Goal: Information Seeking & Learning: Learn about a topic

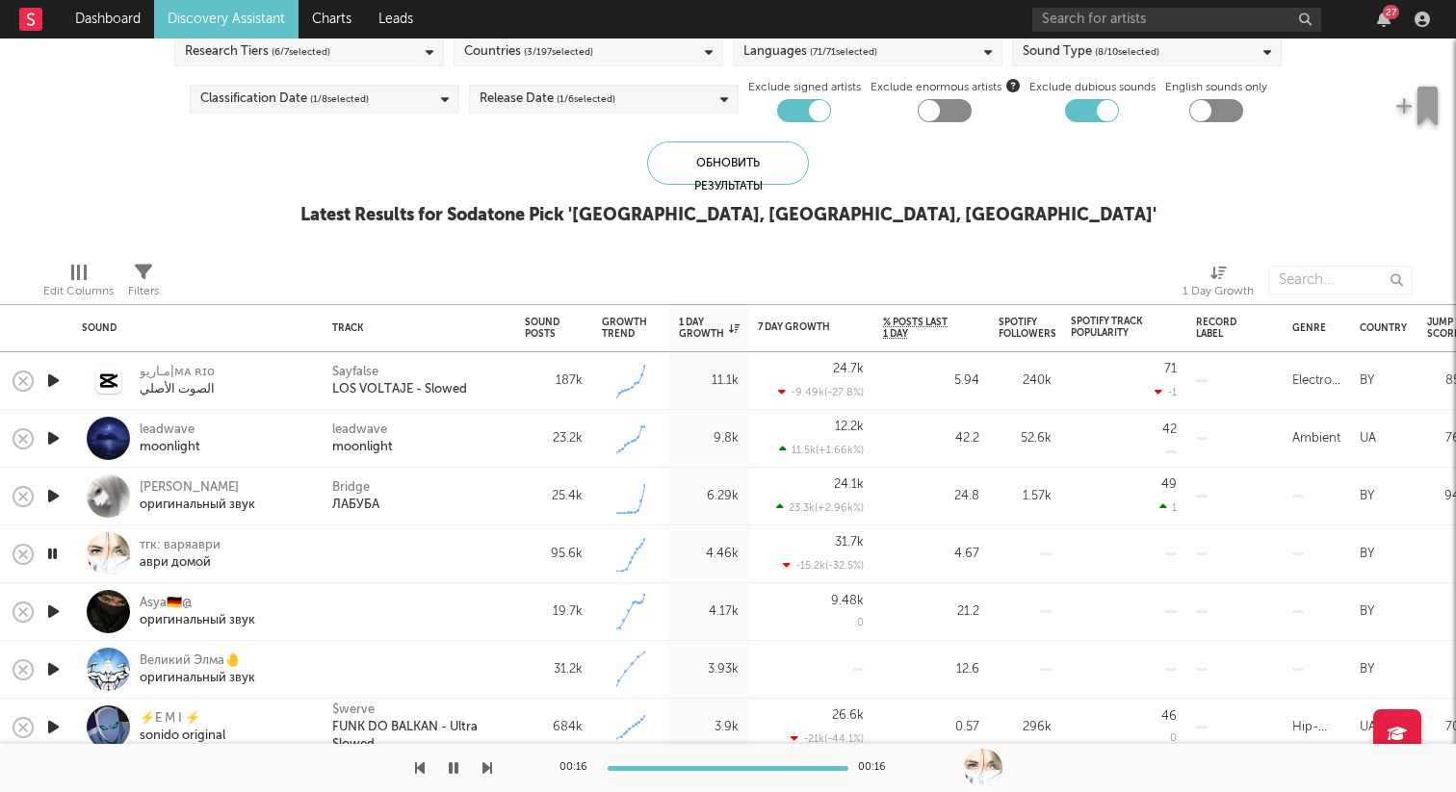
click at [57, 375] on icon "button" at bounding box center [53, 381] width 20 height 24
click at [57, 375] on icon "button" at bounding box center [52, 381] width 18 height 24
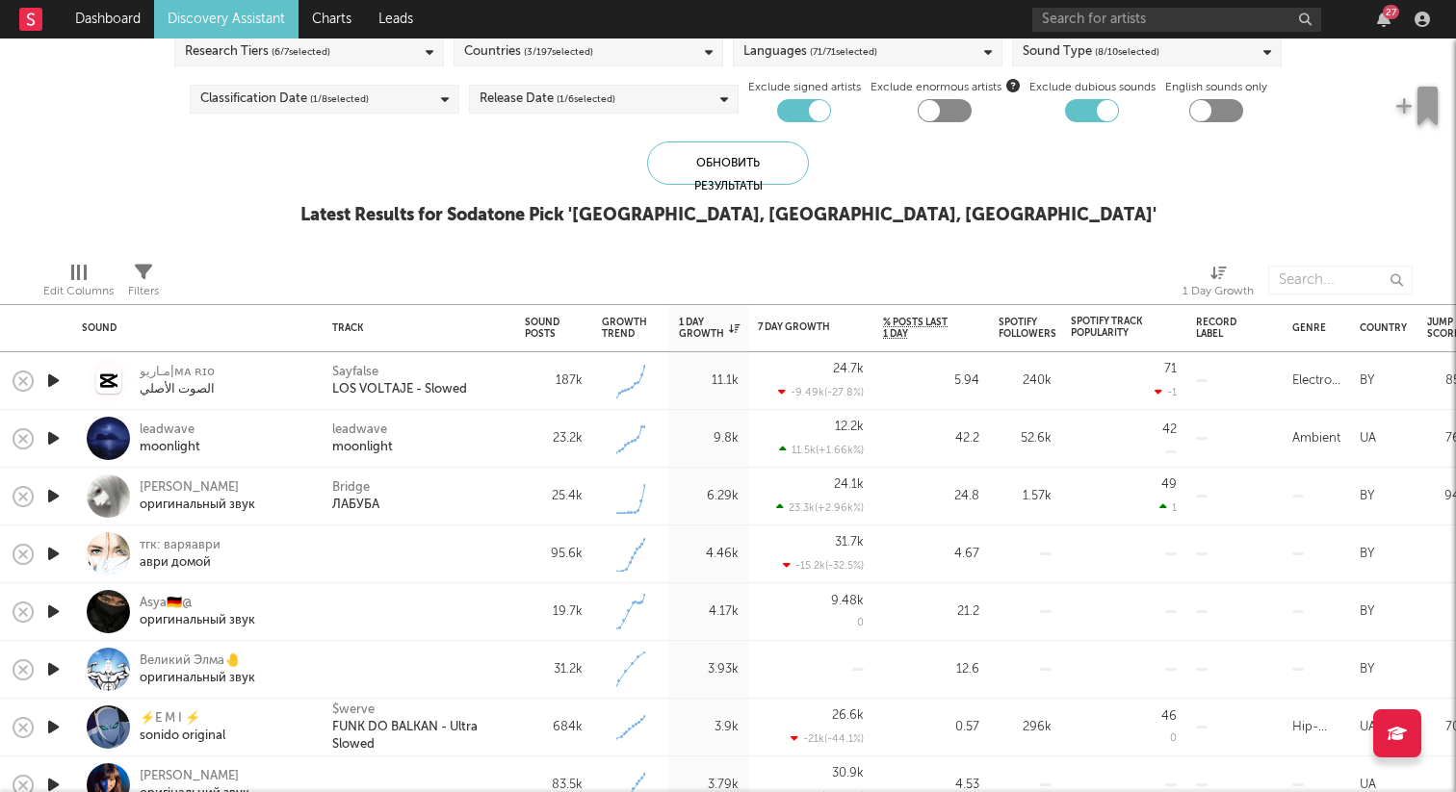
click at [57, 375] on icon "button" at bounding box center [53, 381] width 20 height 24
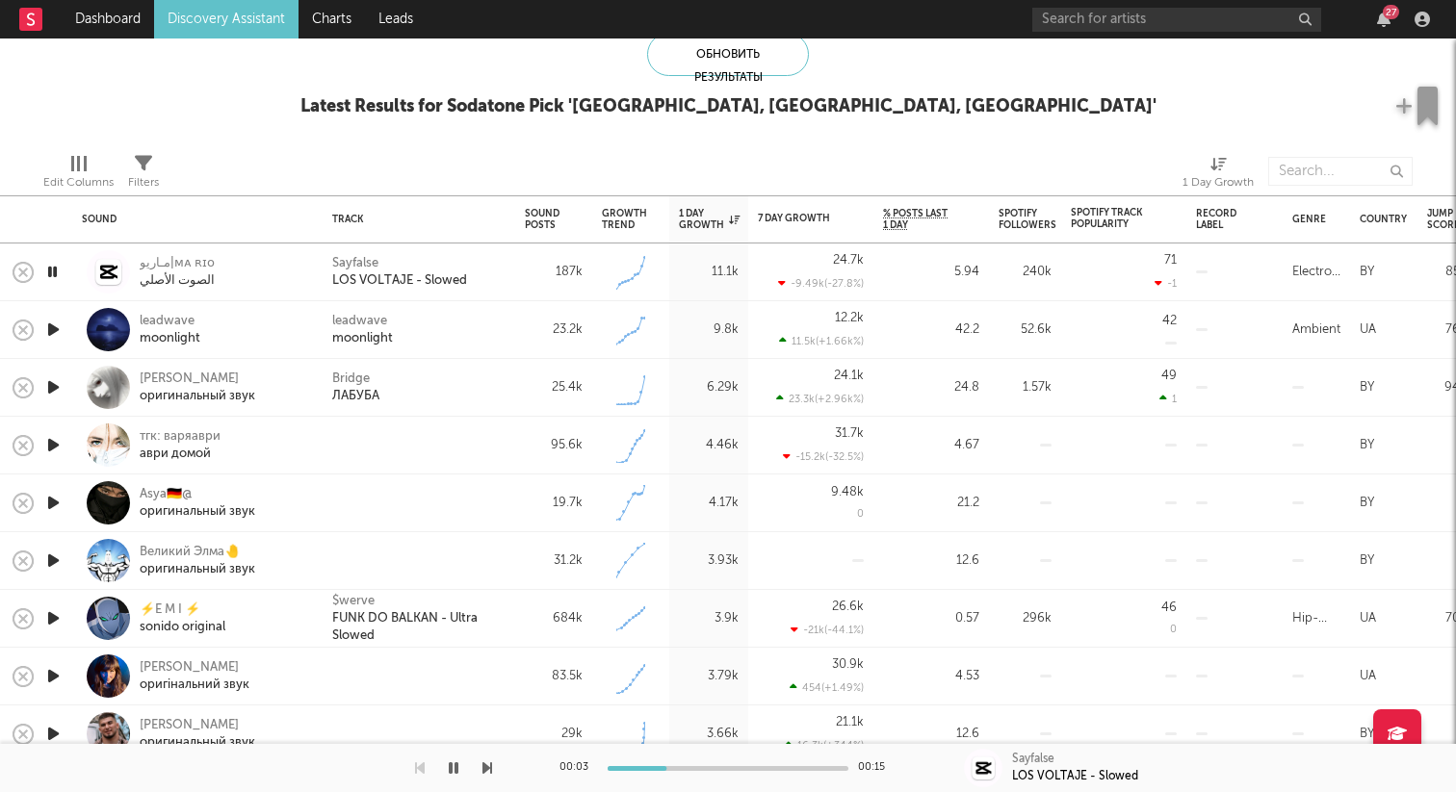
click at [59, 276] on icon "button" at bounding box center [52, 272] width 18 height 24
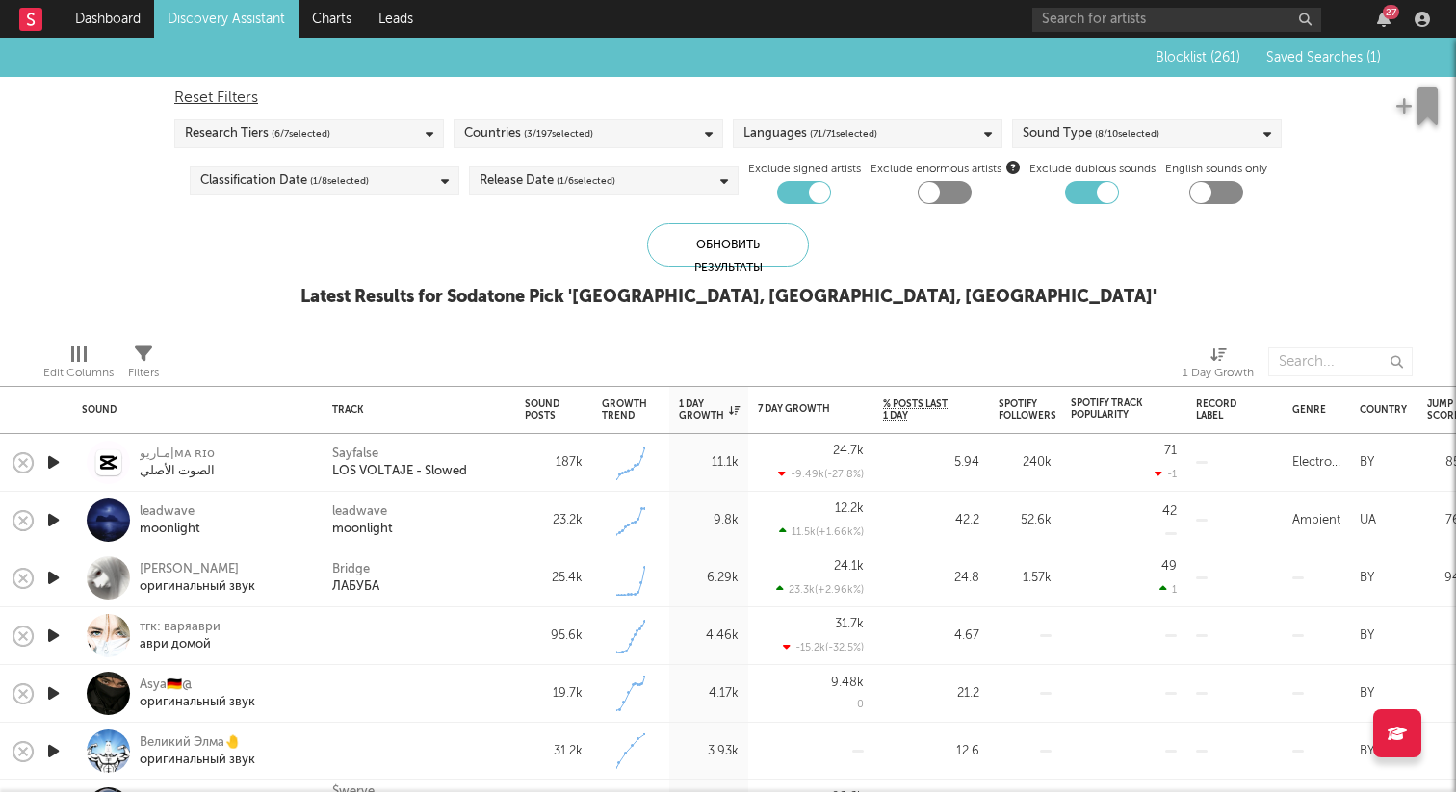
click at [1321, 62] on span "Saved Searches ( 1 )" at bounding box center [1323, 57] width 115 height 13
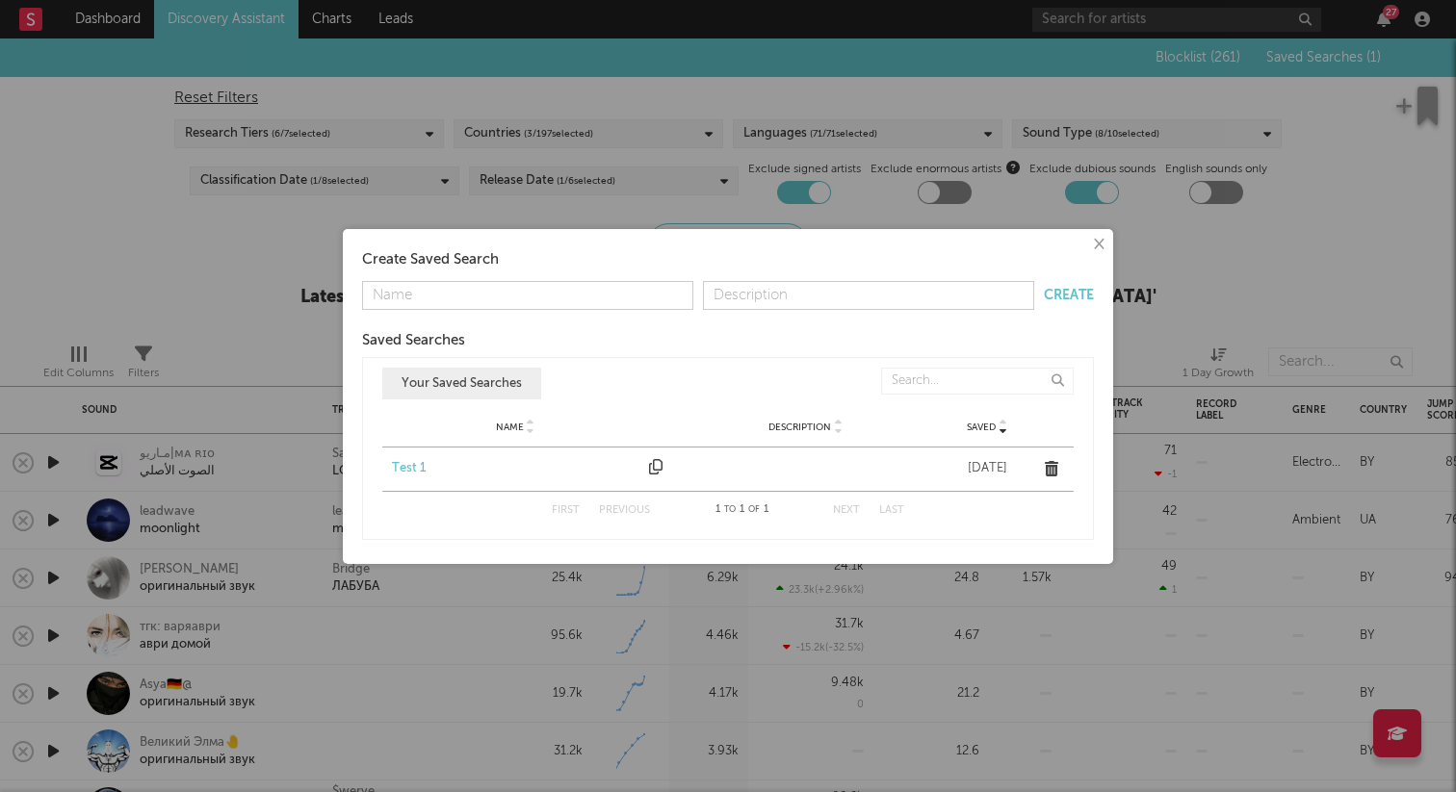
click at [430, 465] on div "Test 1" at bounding box center [515, 468] width 247 height 19
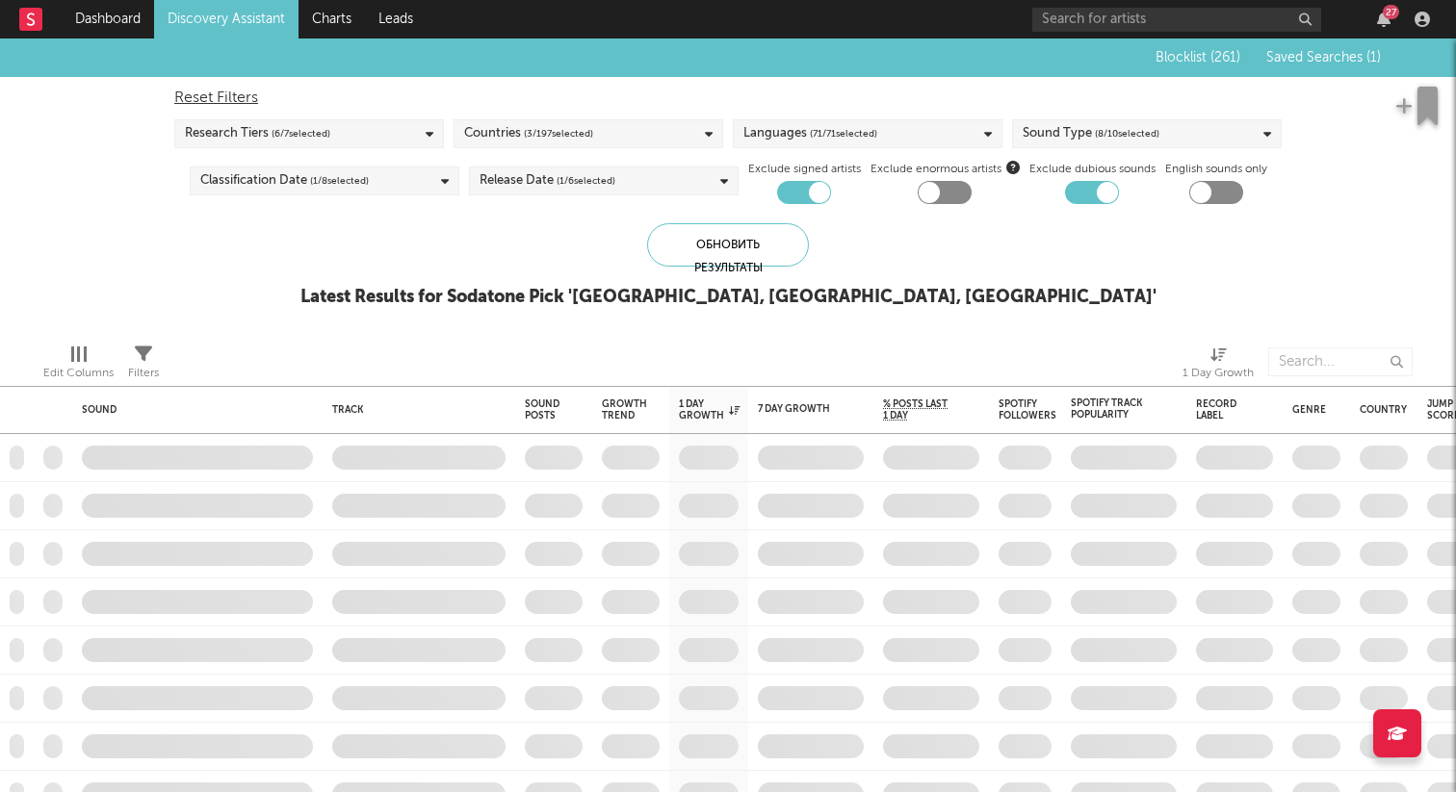
checkbox input "false"
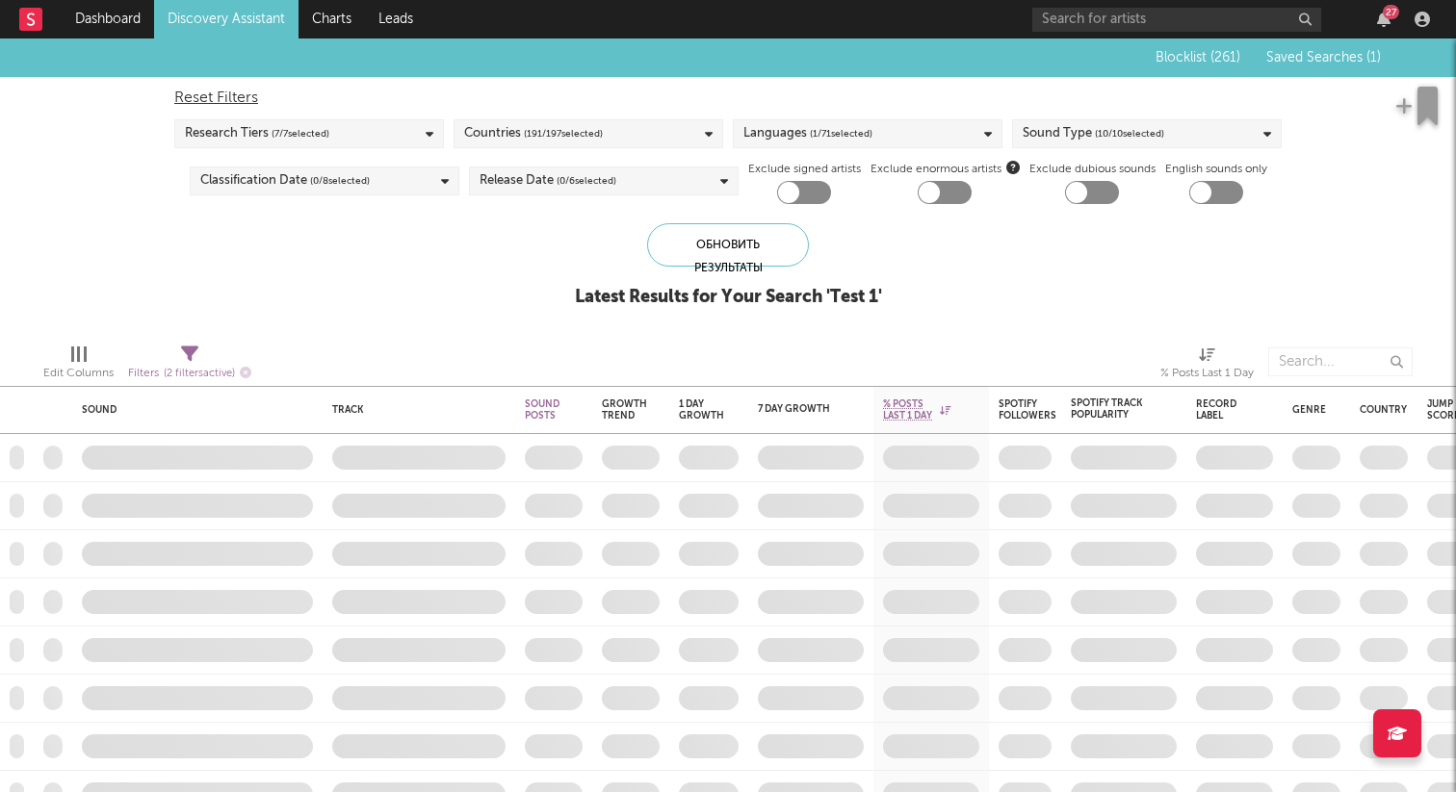
click at [197, 355] on icon at bounding box center [189, 354] width 17 height 17
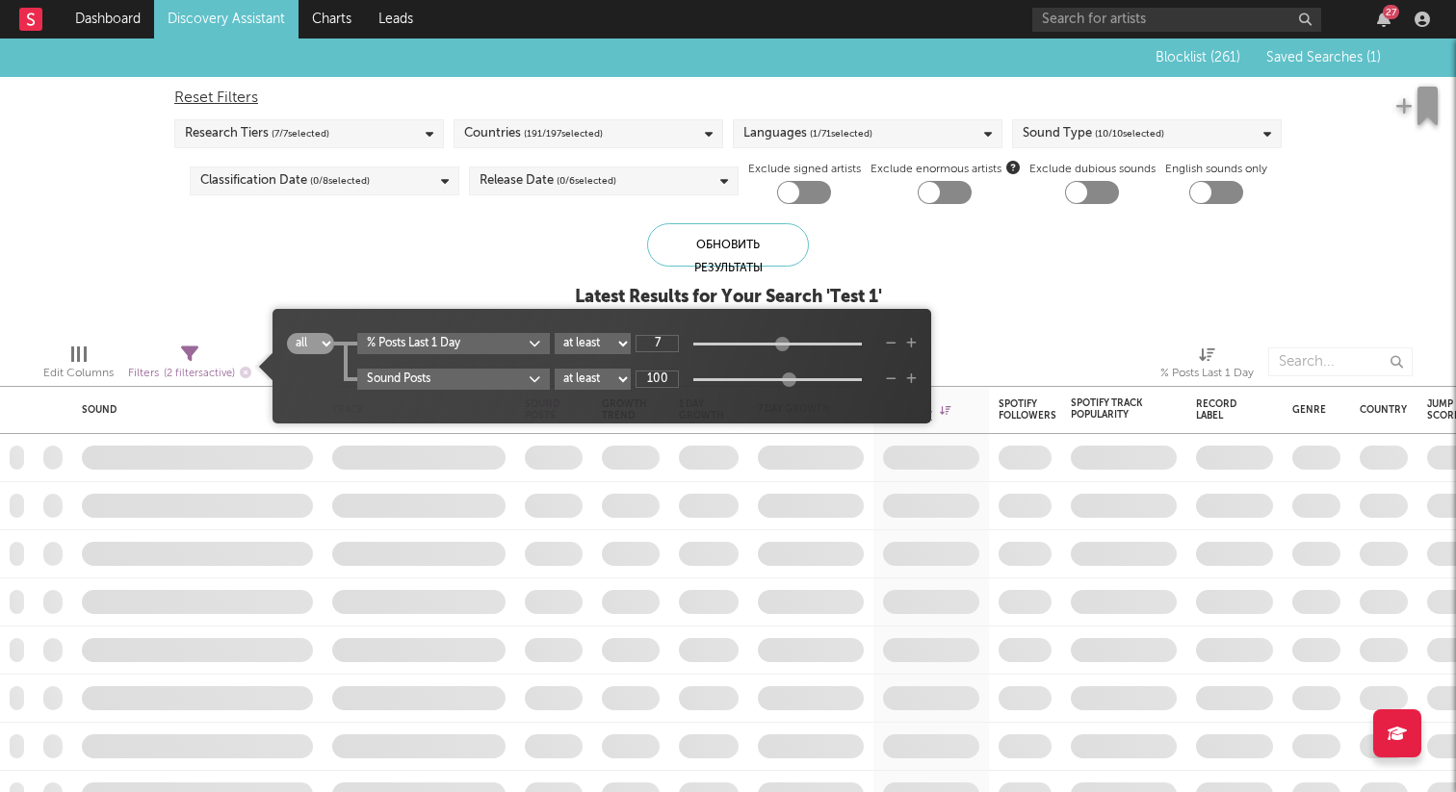
click at [412, 267] on div "Blocklist ( 261 ) Saved Searches ( 1 ) Reset Filters Research Tiers ( 7 / 7 sel…" at bounding box center [728, 184] width 1456 height 290
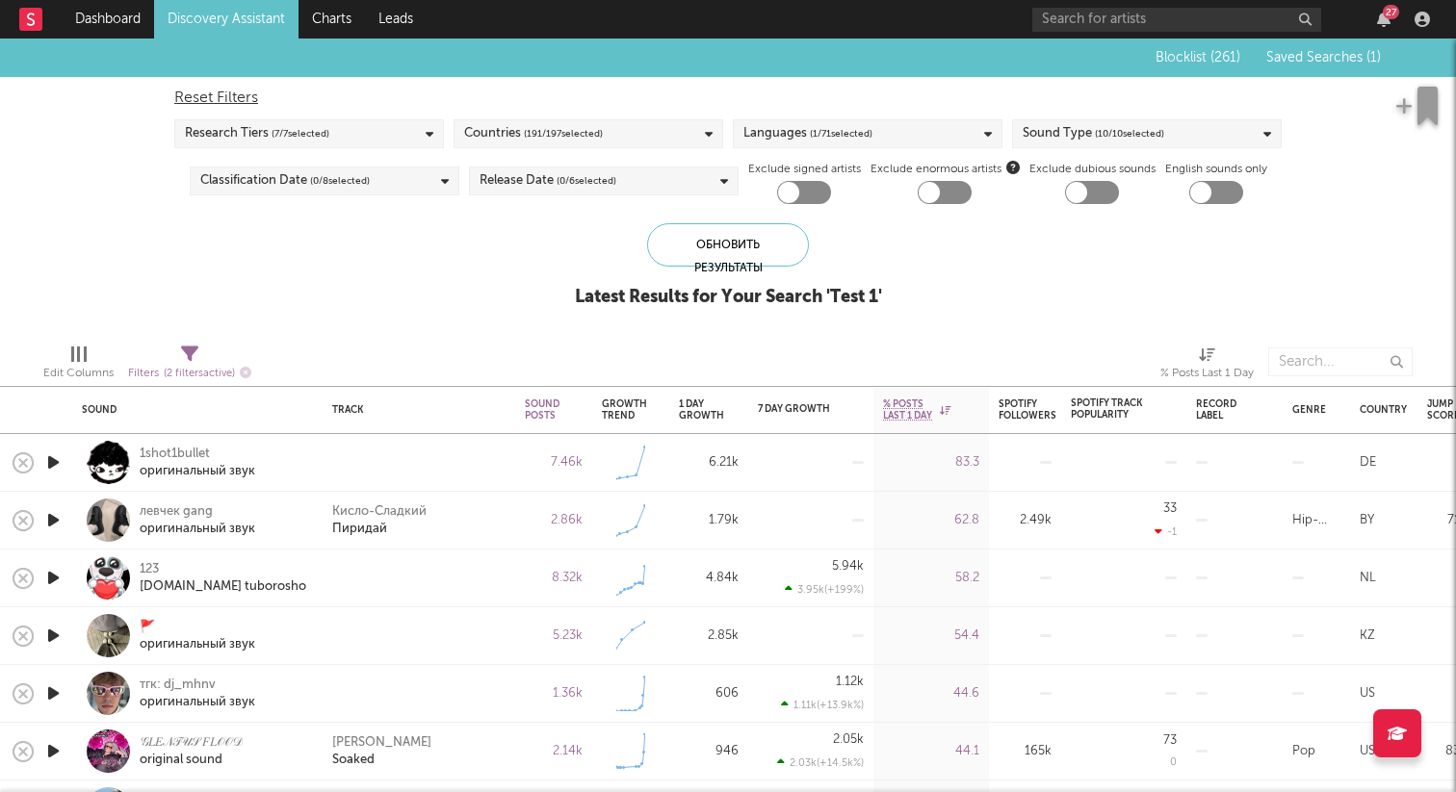
click at [59, 467] on icon "button" at bounding box center [53, 463] width 20 height 24
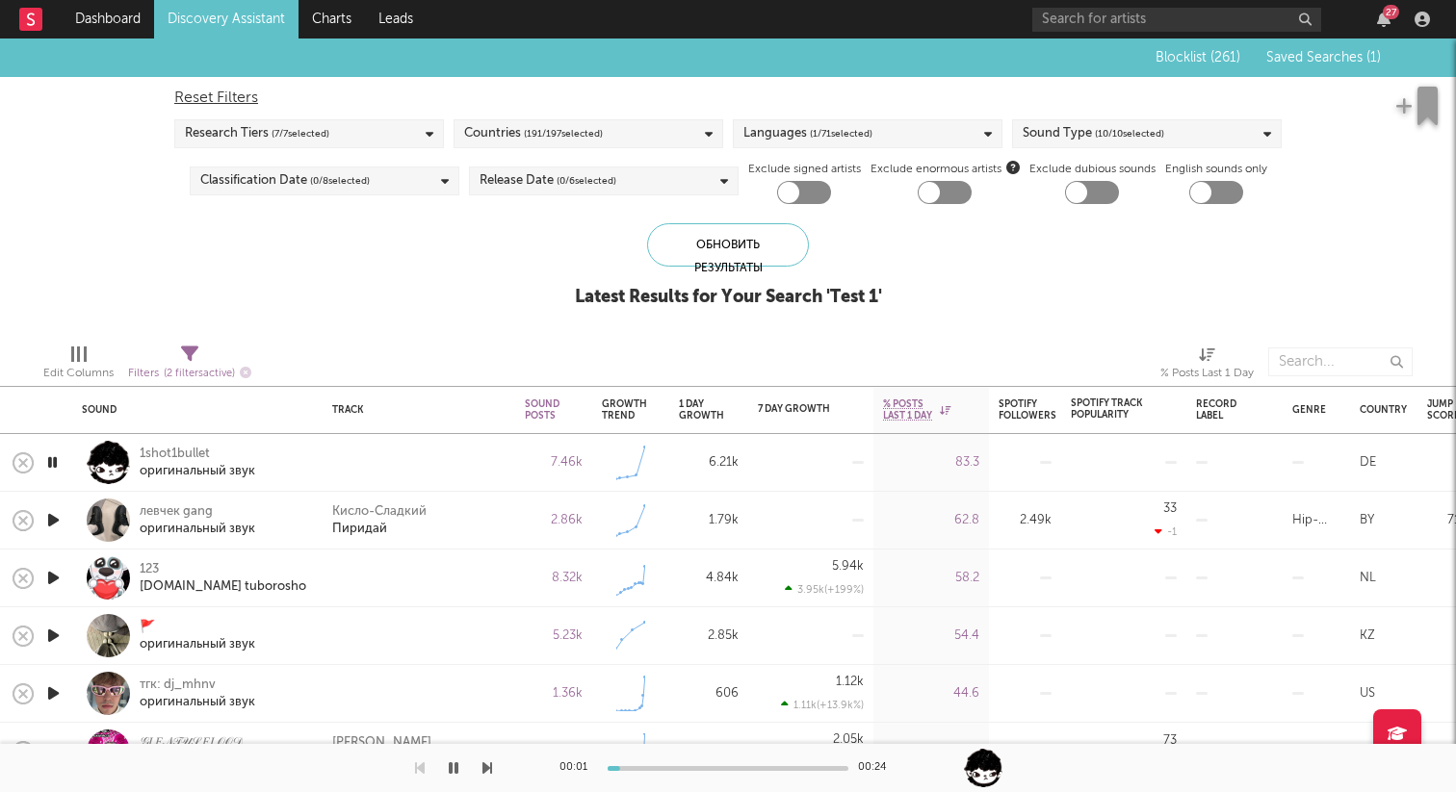
click at [59, 466] on icon "button" at bounding box center [52, 463] width 18 height 24
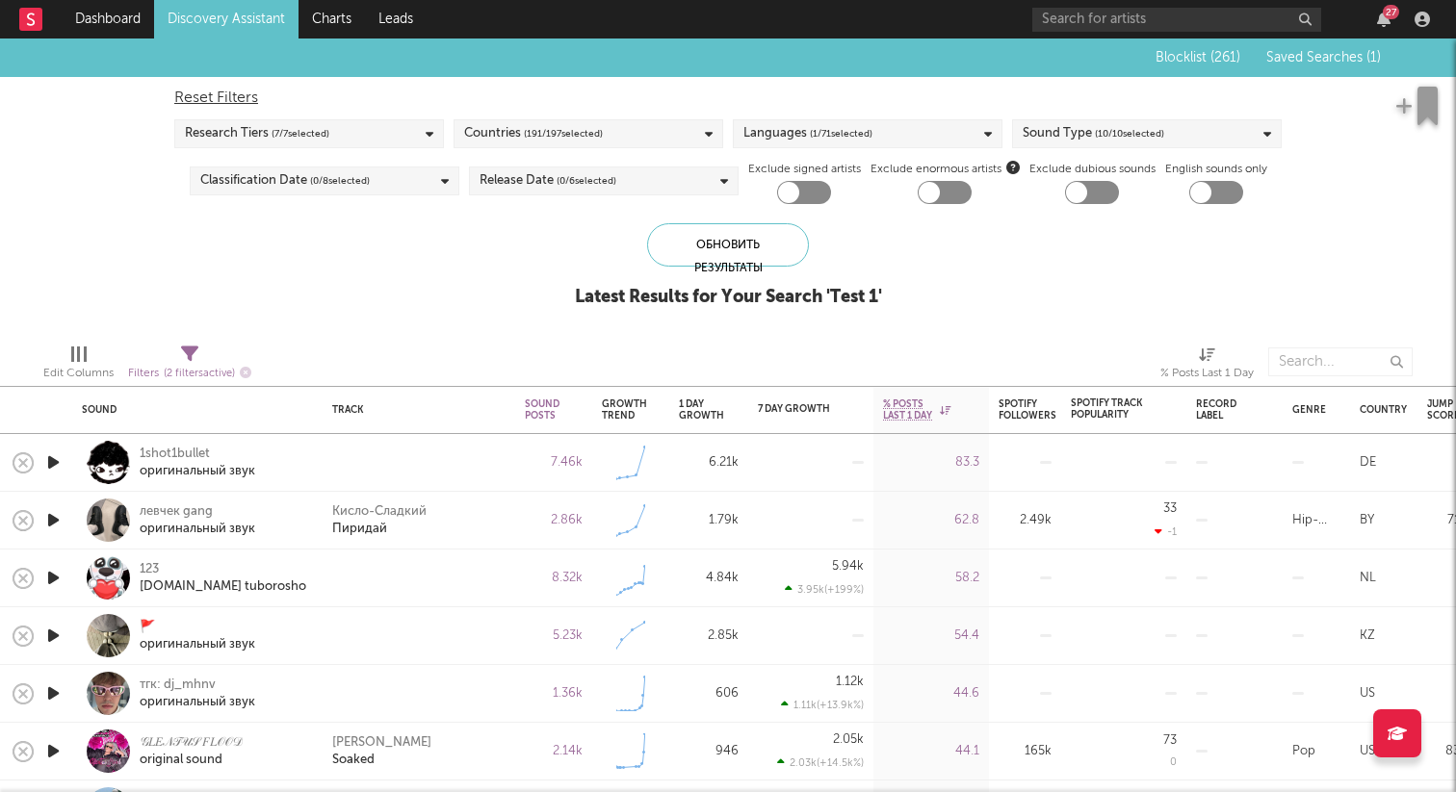
click at [194, 357] on icon at bounding box center [189, 354] width 17 height 17
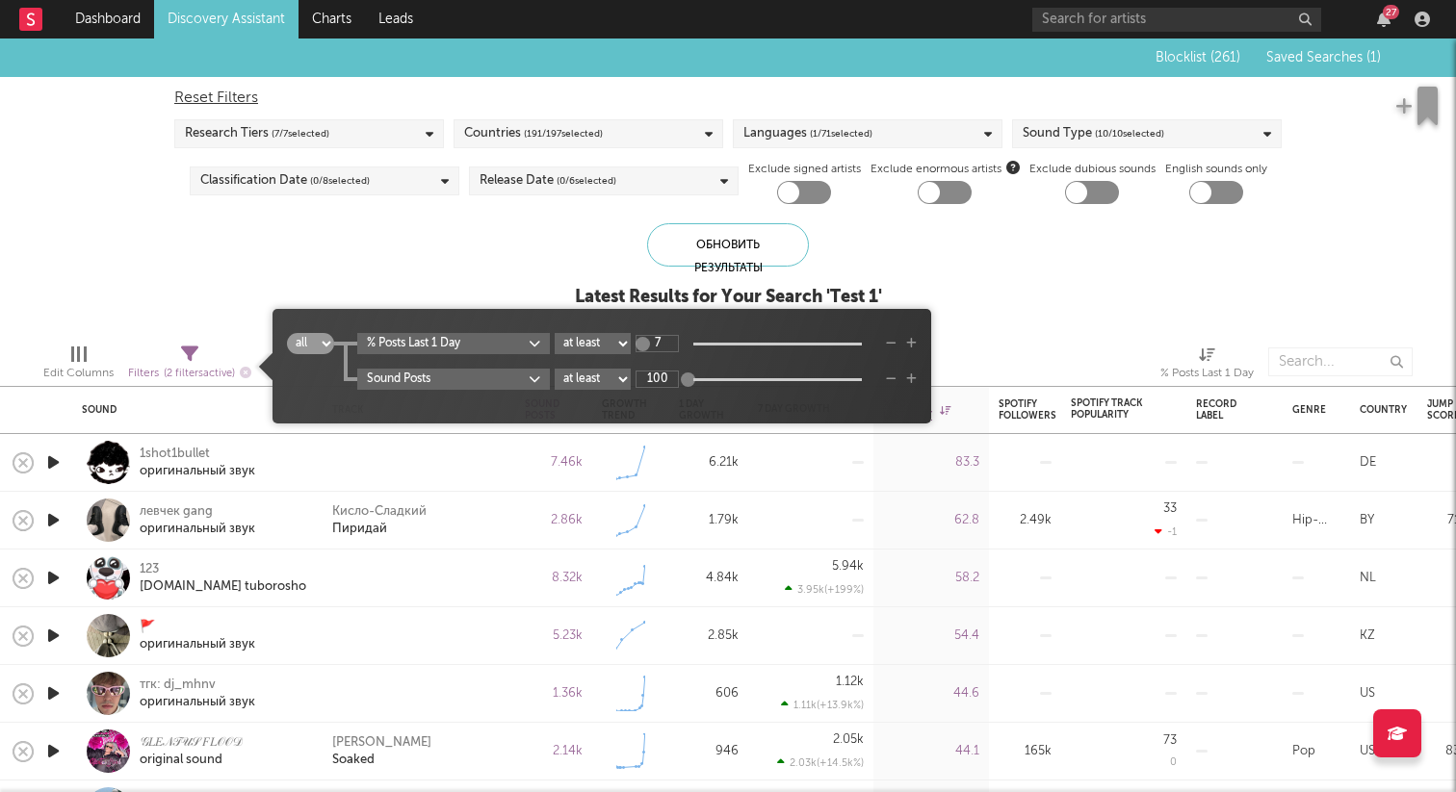
click at [633, 395] on div "all any % Posts Last 1 Day at least at most between 7 Sound Posts at least at m…" at bounding box center [602, 373] width 630 height 81
click at [612, 393] on div "all any % Posts Last 1 Day at least at most between 7 Sound Posts at least at m…" at bounding box center [602, 373] width 630 height 81
click at [612, 378] on select "at least at most between" at bounding box center [593, 379] width 76 height 21
click at [556, 369] on select "at least at most between" at bounding box center [593, 379] width 76 height 21
select select "max"
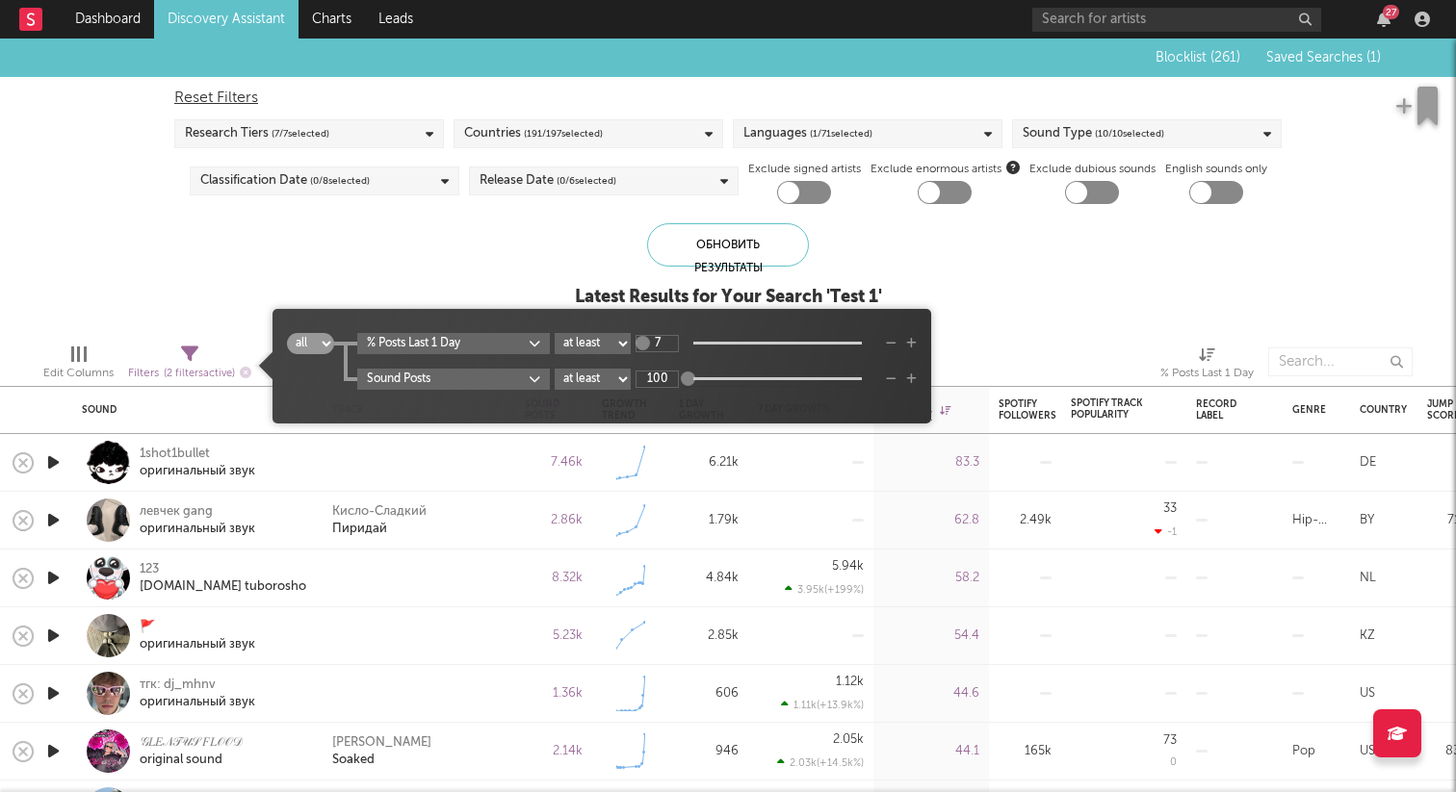
type input "1.01k"
click at [665, 377] on input "1.01k" at bounding box center [656, 379] width 43 height 17
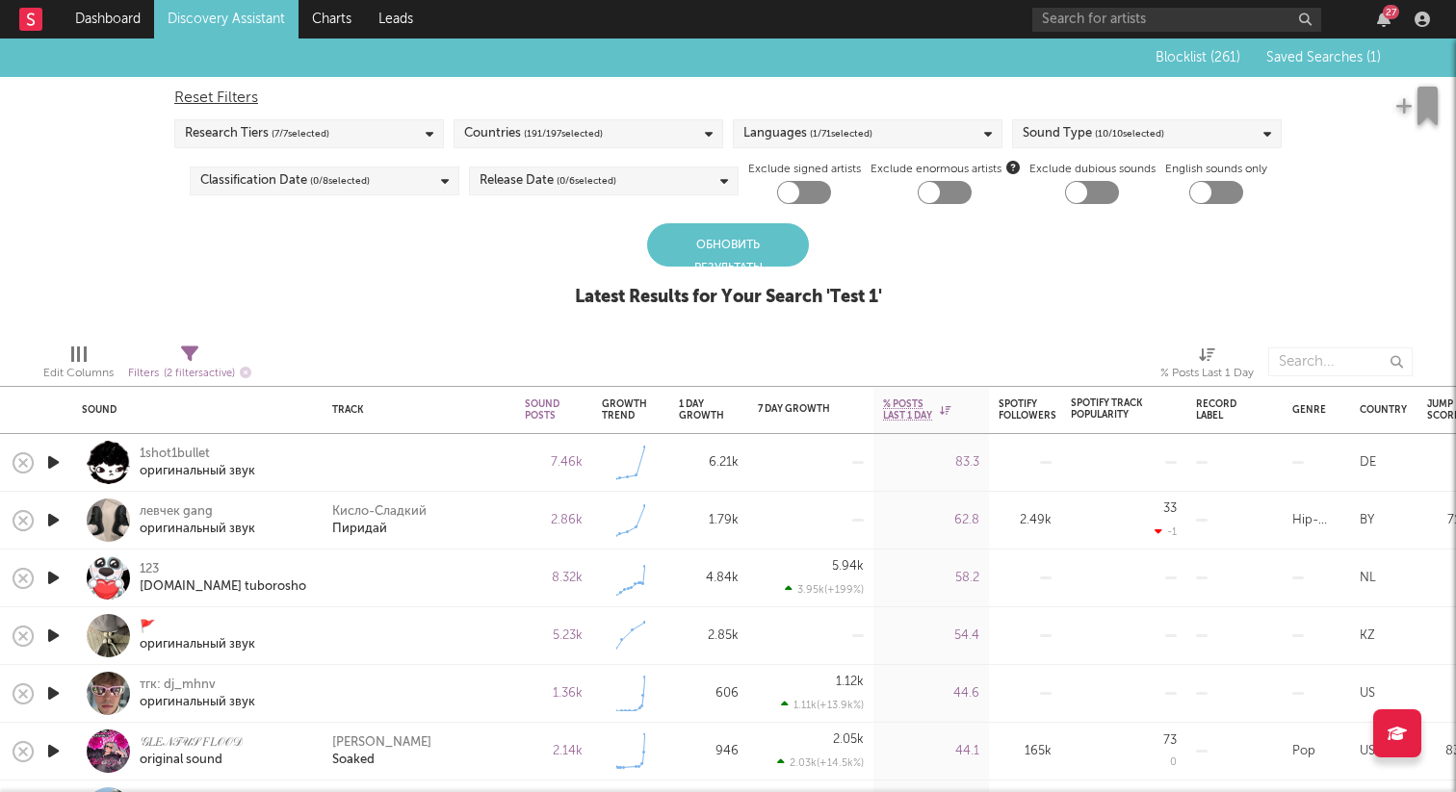
click at [534, 275] on div "Blocklist ( 261 ) Saved Searches ( 1 ) Reset Filters Research Tiers ( 7 / 7 sel…" at bounding box center [728, 184] width 1456 height 290
click at [750, 261] on div "Обновить результаты" at bounding box center [728, 244] width 162 height 43
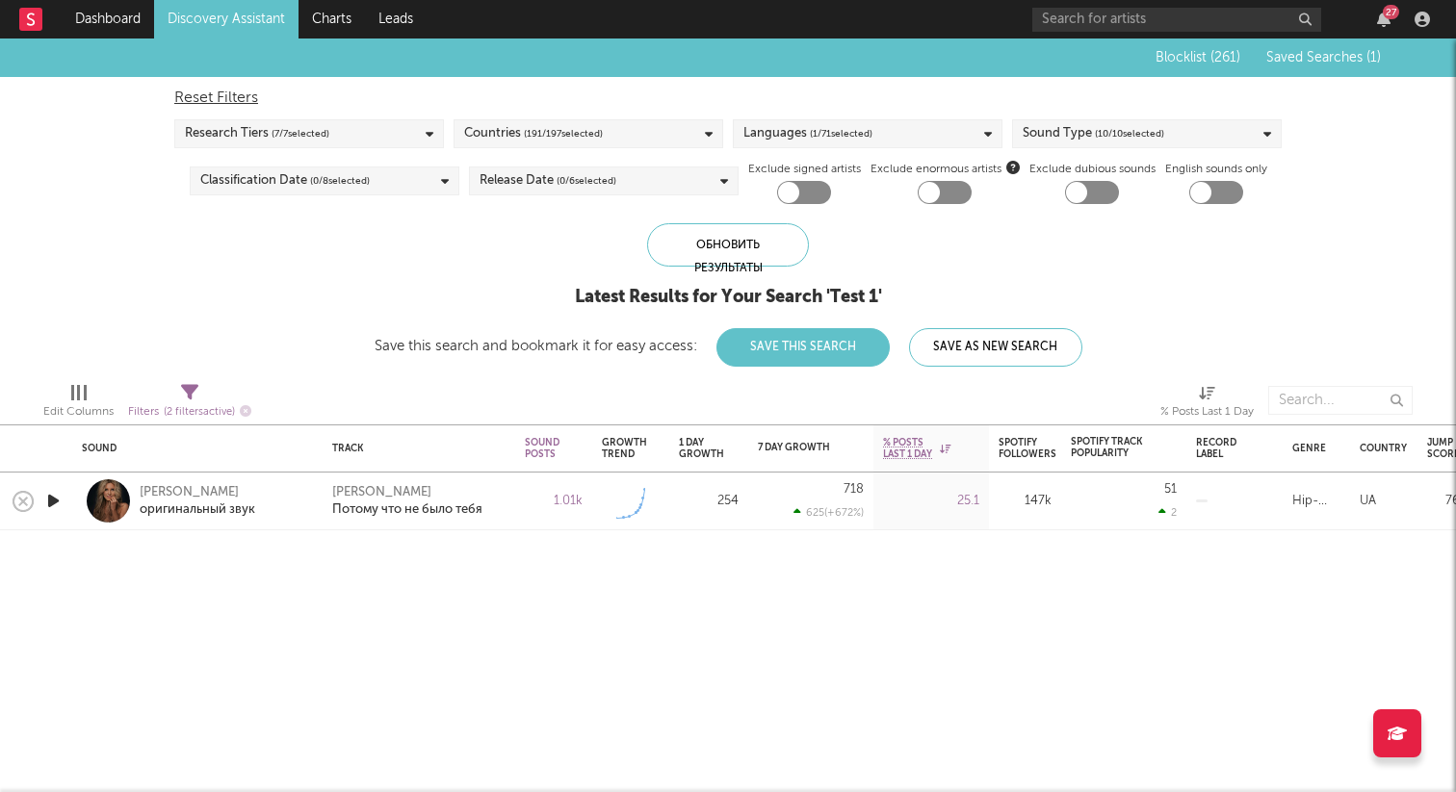
click at [64, 494] on div at bounding box center [53, 502] width 39 height 58
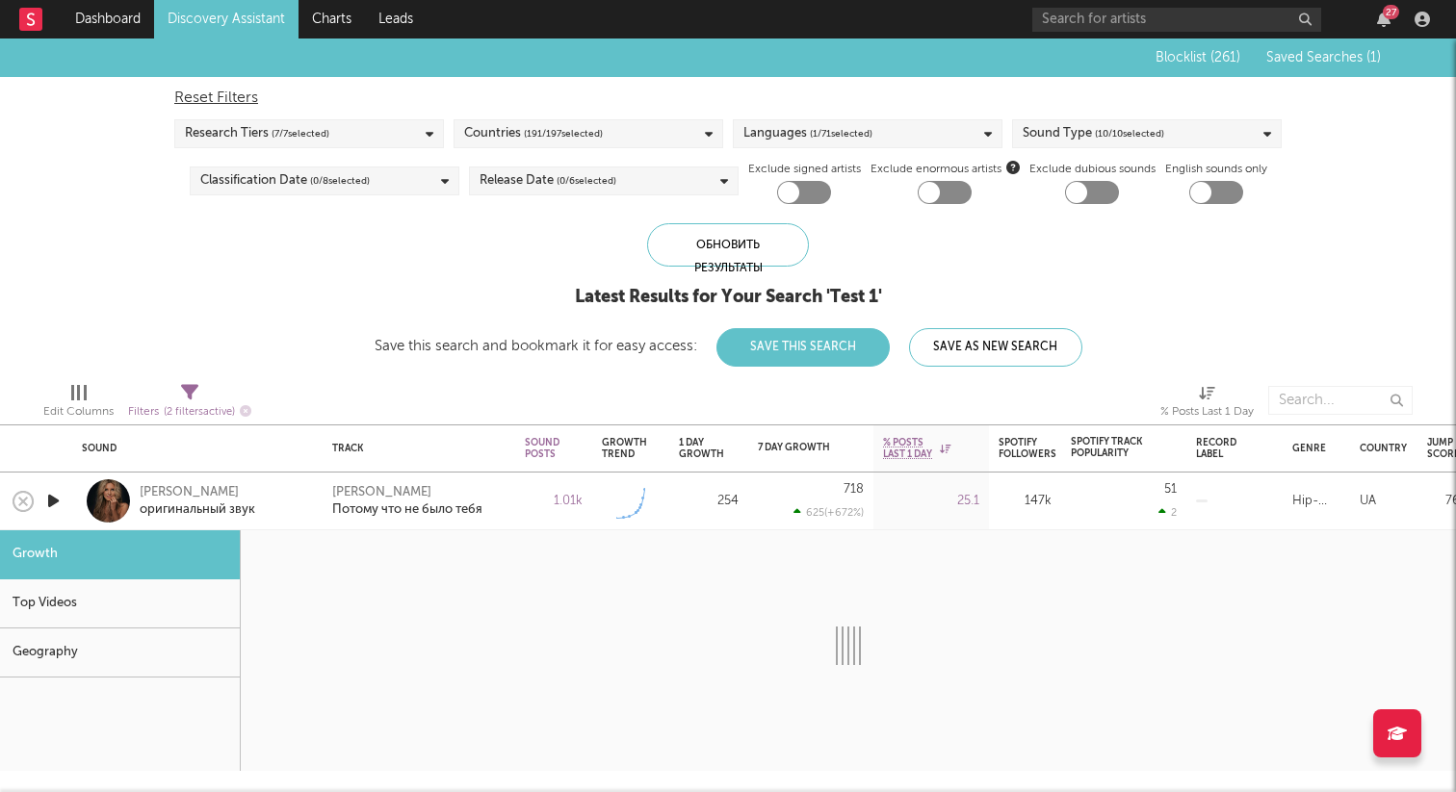
click at [93, 499] on div at bounding box center [108, 500] width 43 height 43
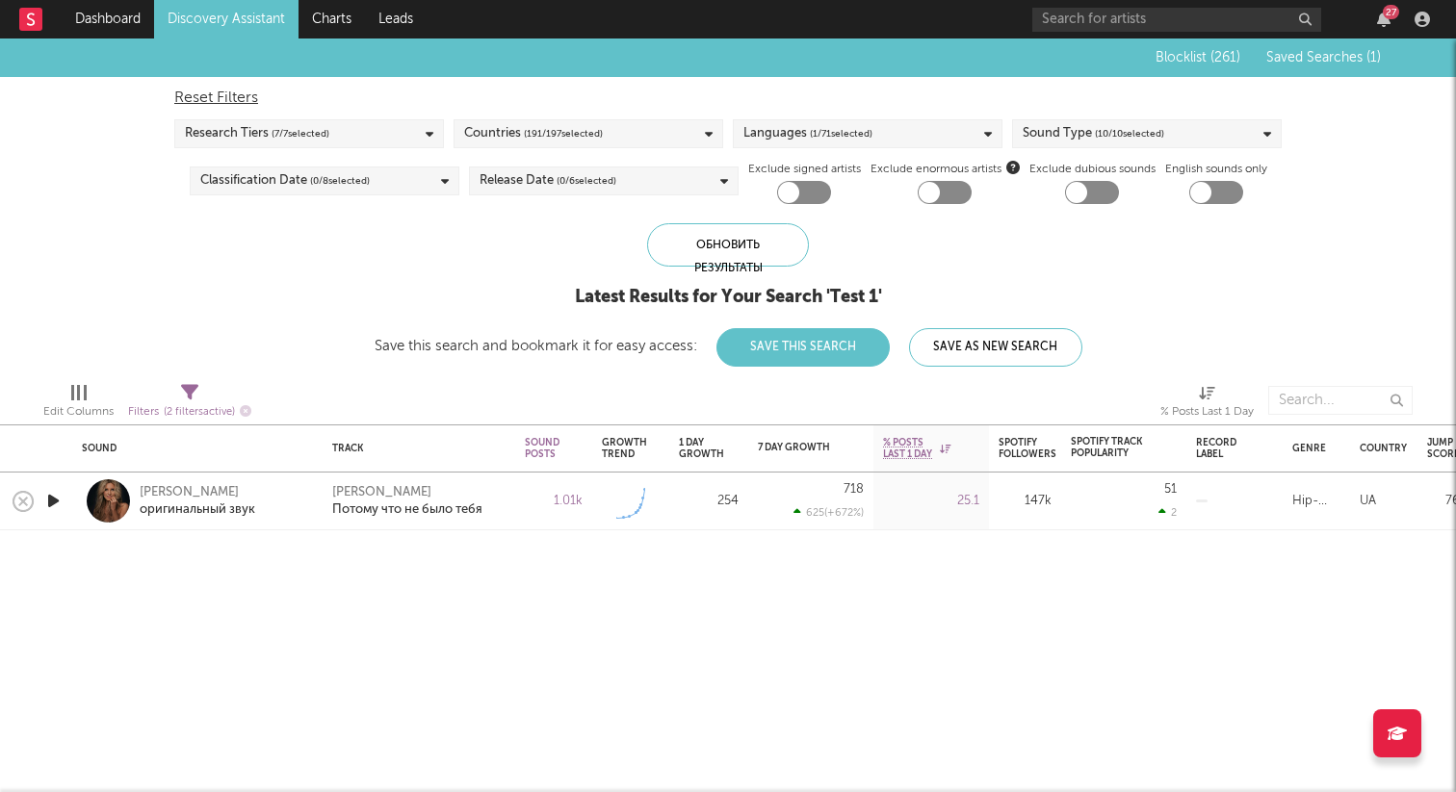
click at [65, 499] on div at bounding box center [53, 502] width 39 height 58
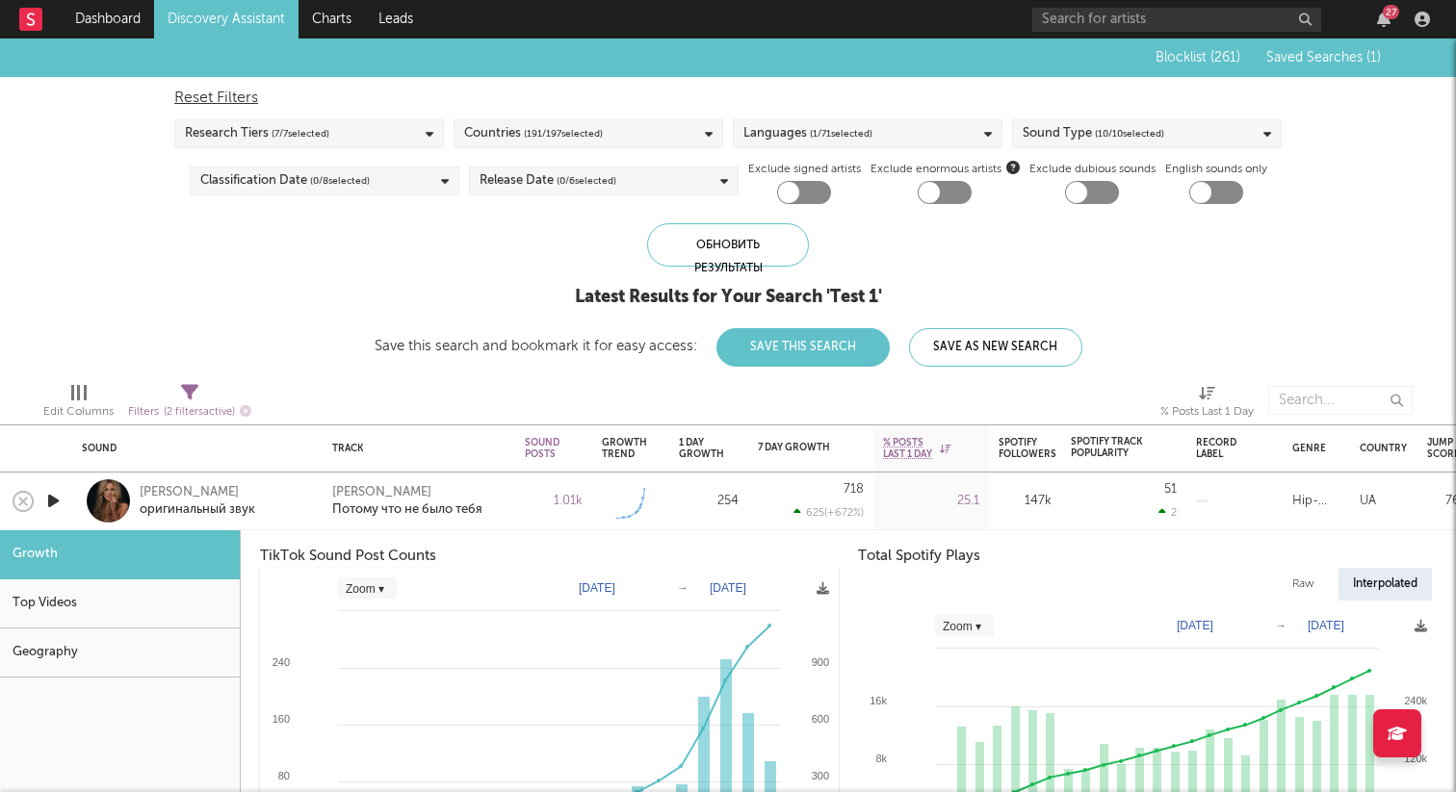
click at [91, 499] on div at bounding box center [108, 500] width 43 height 43
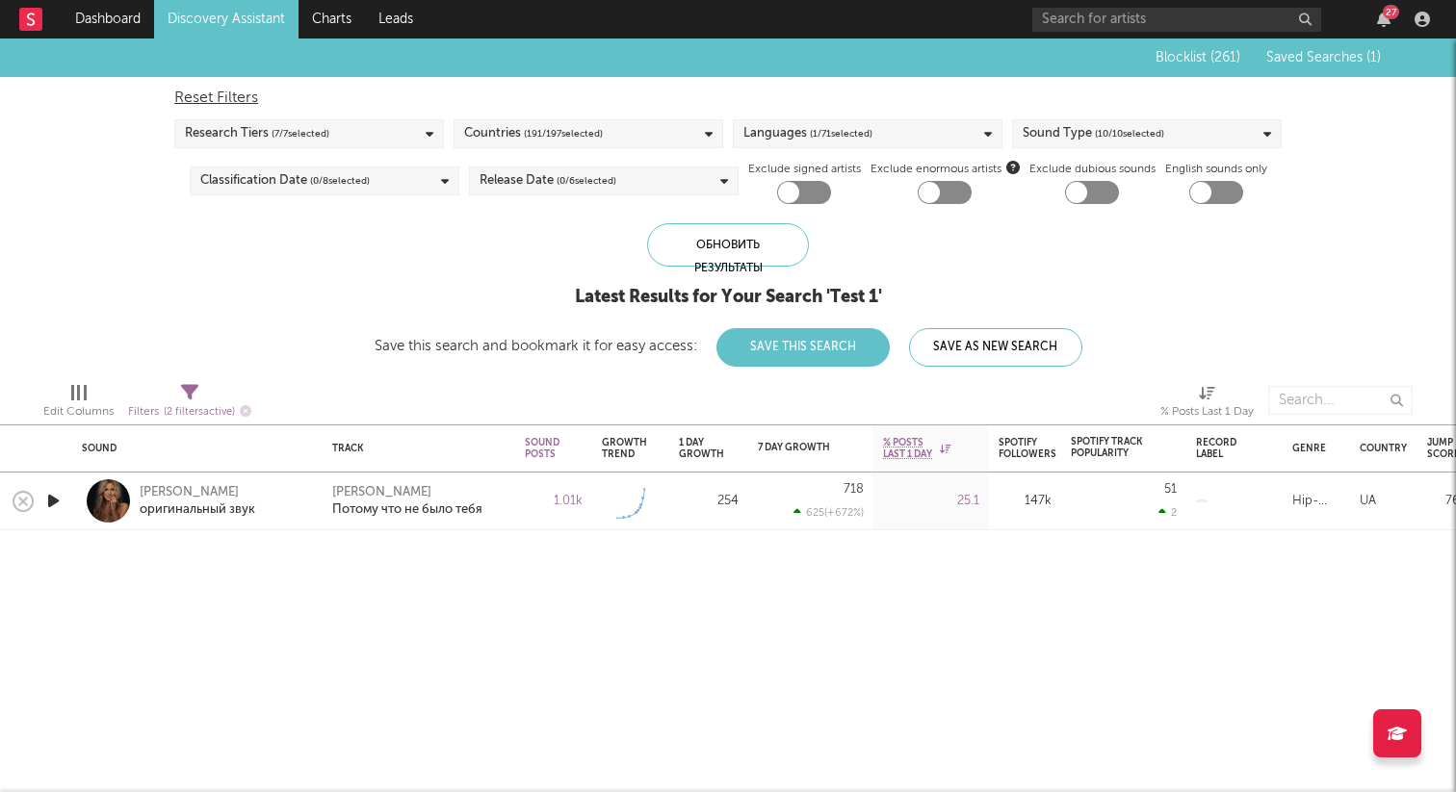
click at [59, 503] on icon "button" at bounding box center [53, 501] width 20 height 24
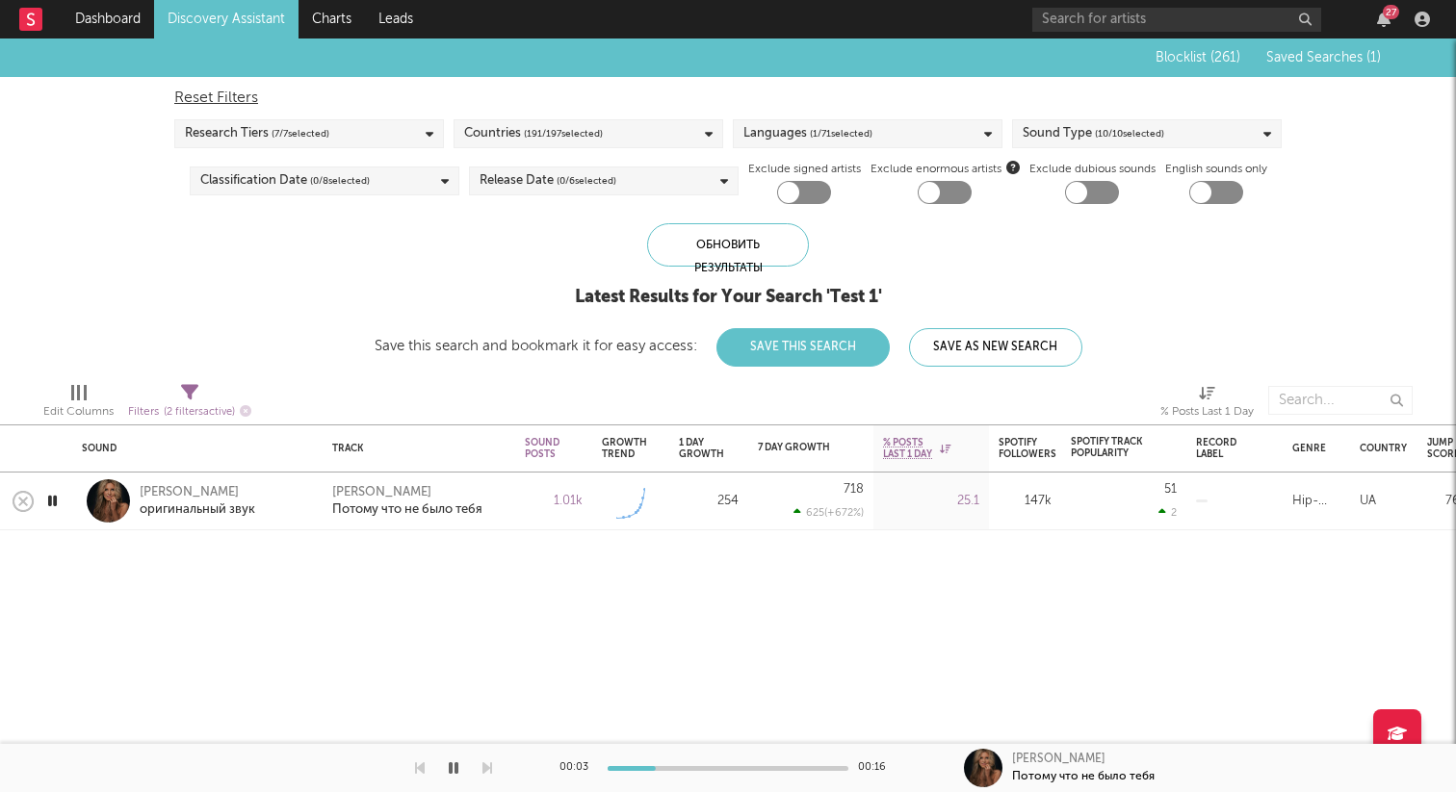
click at [57, 503] on icon "button" at bounding box center [52, 501] width 18 height 24
